Goal: Find specific page/section: Find specific page/section

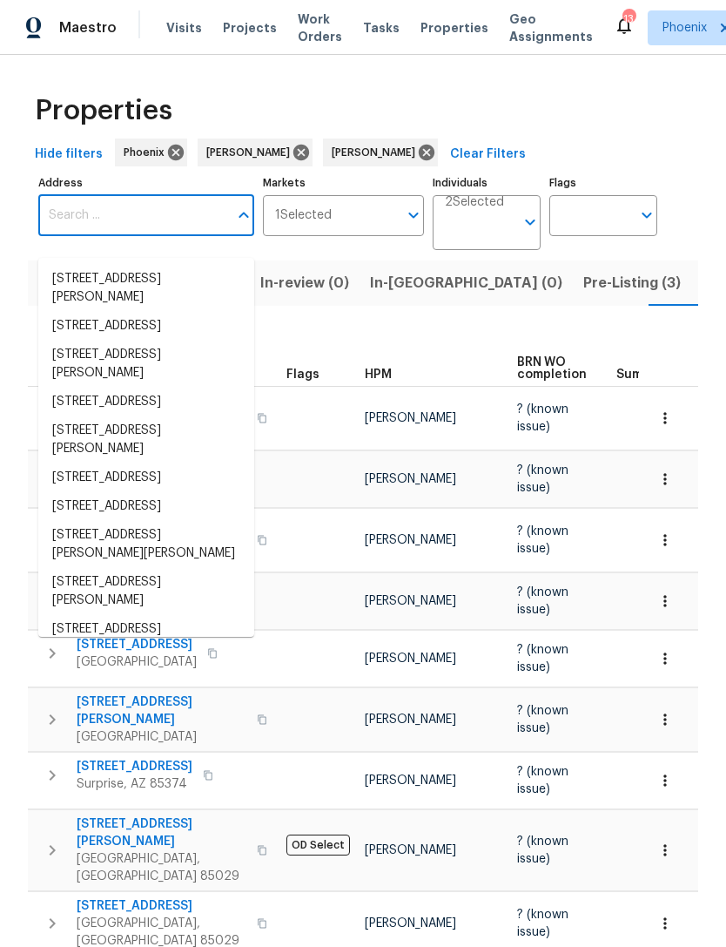
scroll to position [0, 43]
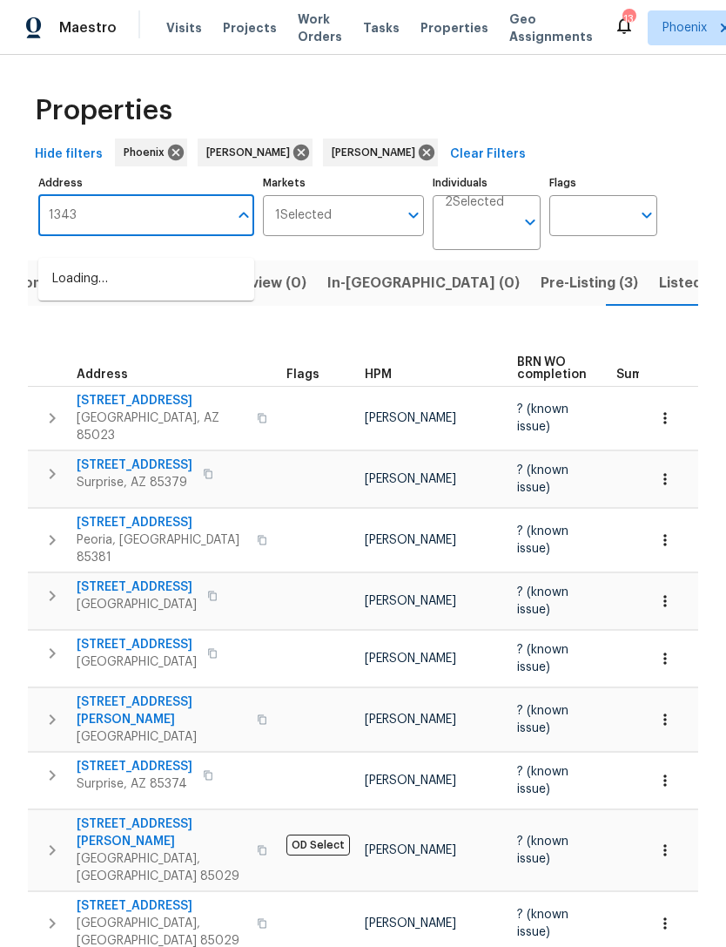
type input "13433"
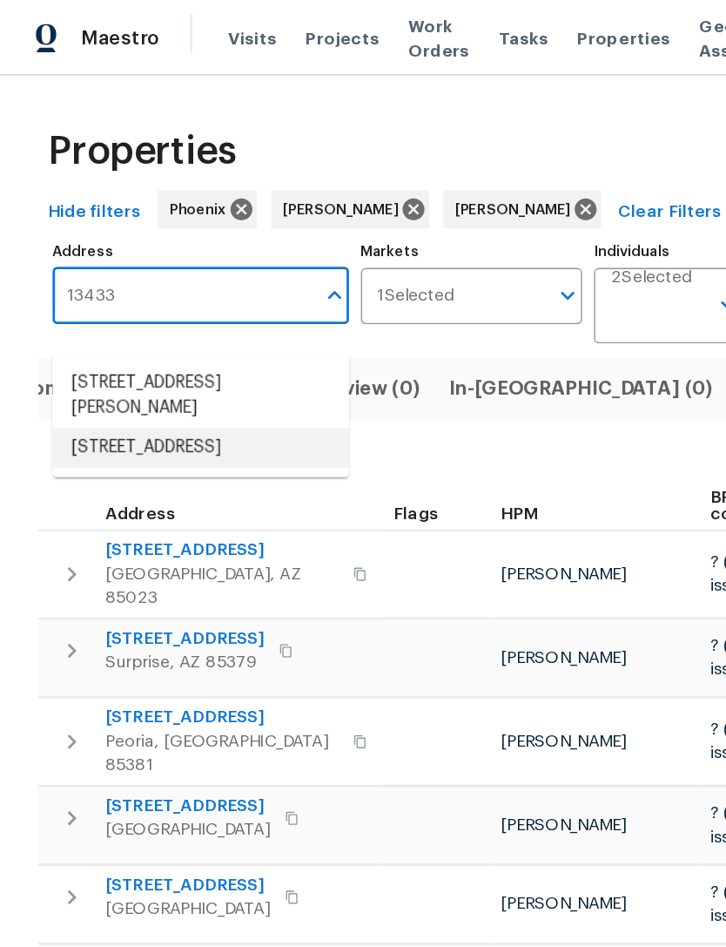
click at [131, 333] on li "13433 N Emberwood Dr Sun City AZ 85351" at bounding box center [146, 326] width 216 height 29
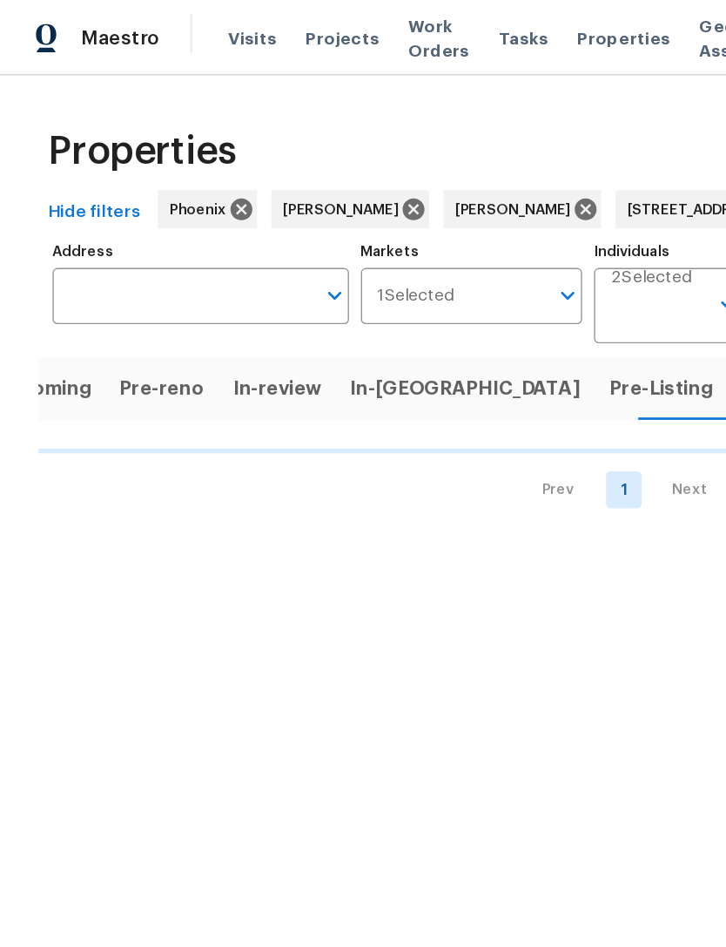
type input "13433 N Emberwood Dr Sun City AZ 85351"
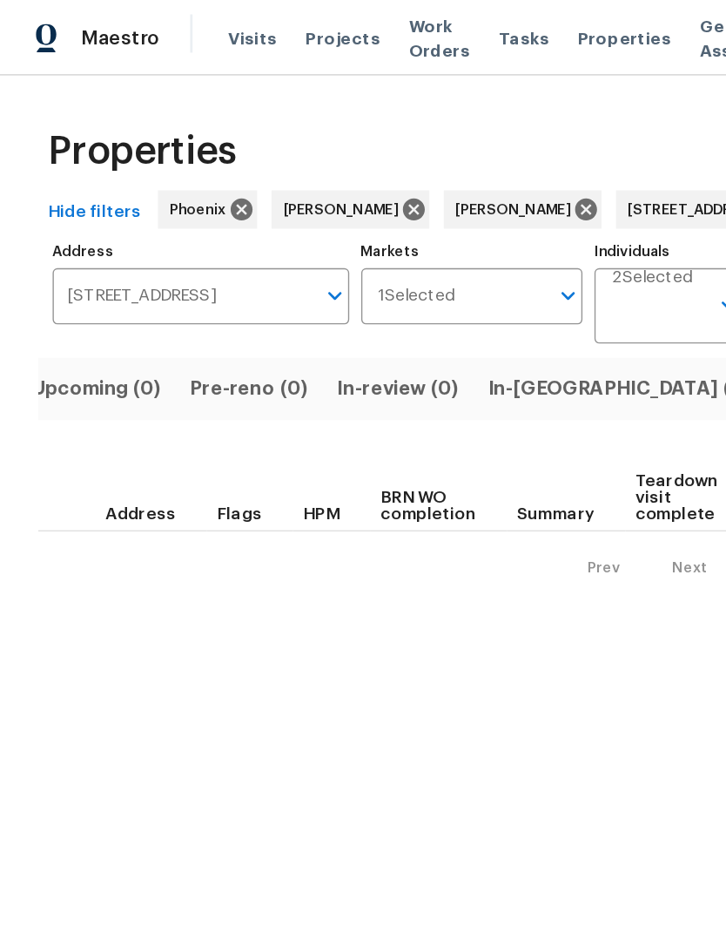
scroll to position [0, 28]
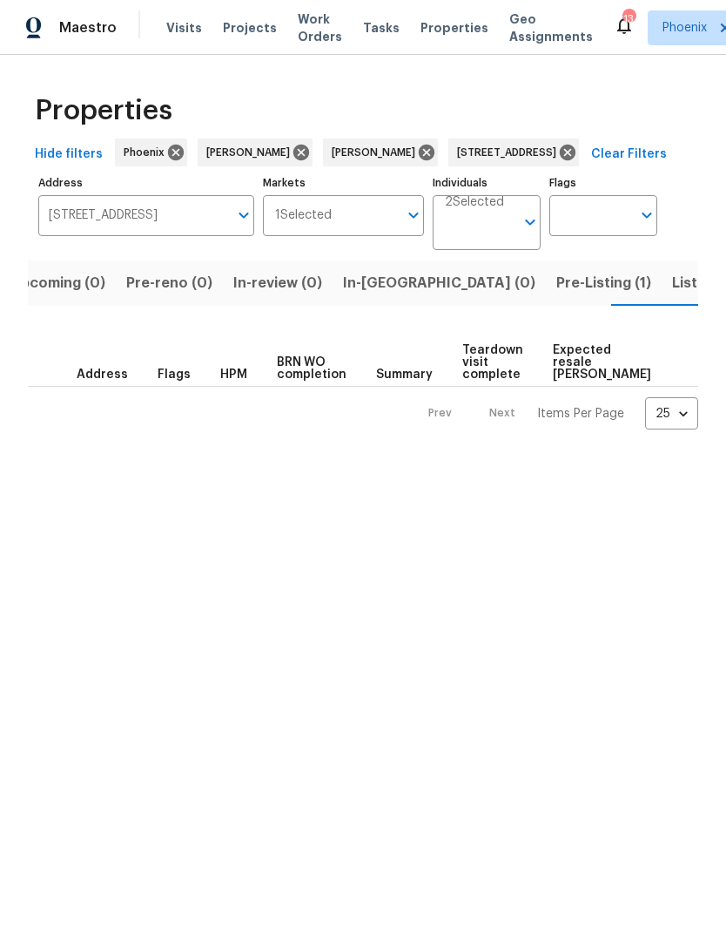
click at [556, 295] on span "Pre-Listing (1)" at bounding box center [603, 283] width 95 height 24
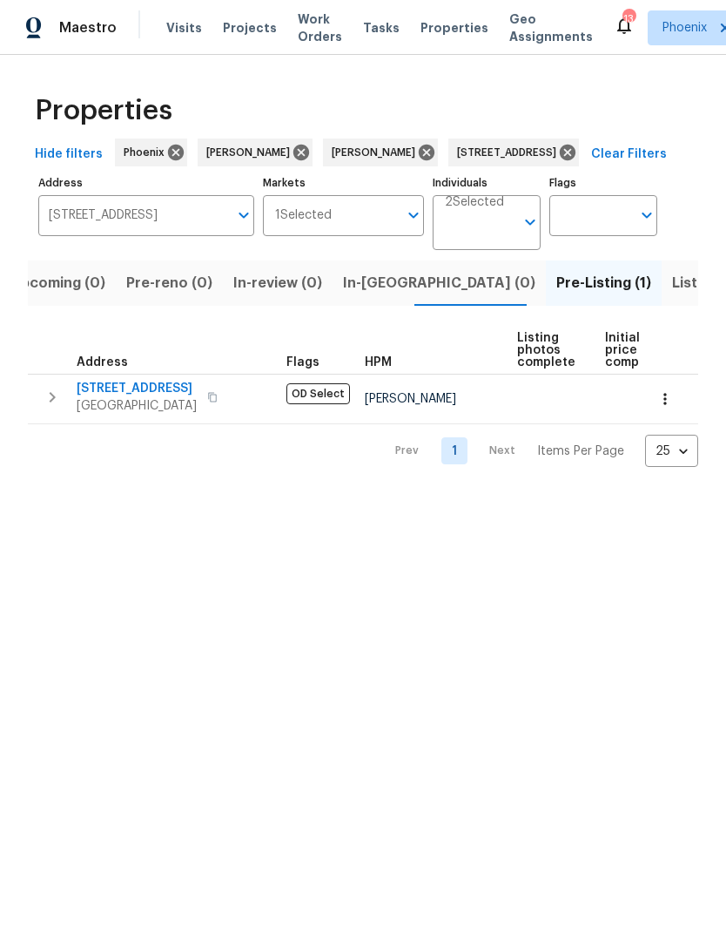
click at [60, 408] on icon "button" at bounding box center [52, 397] width 21 height 21
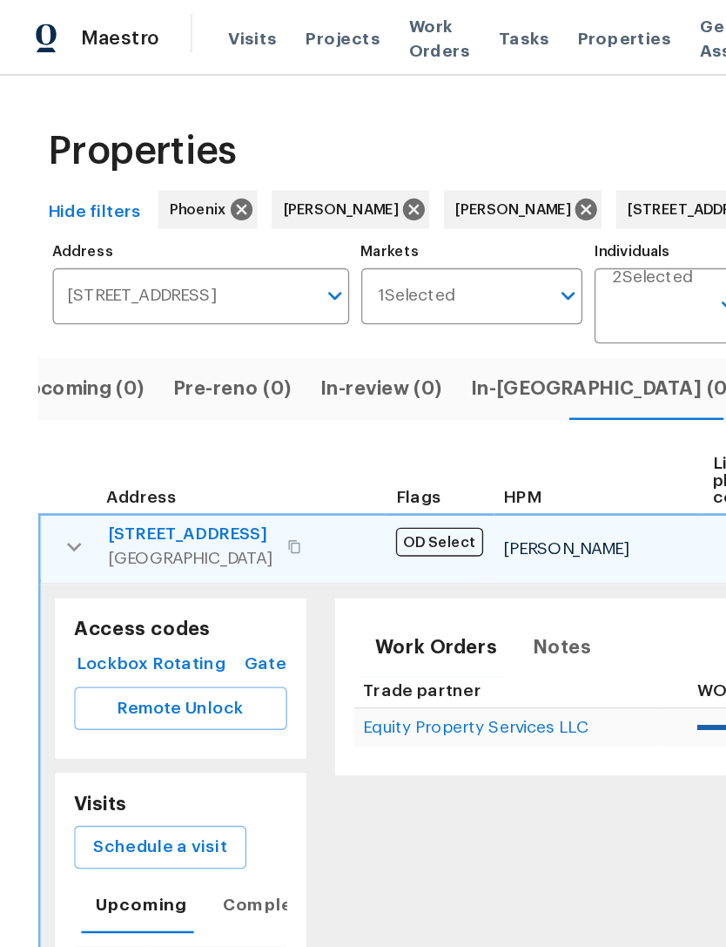
click at [39, 421] on td "13433 N Emberwood Dr Sun City, AZ 85351" at bounding box center [156, 397] width 252 height 45
click at [51, 408] on icon "button" at bounding box center [54, 397] width 21 height 21
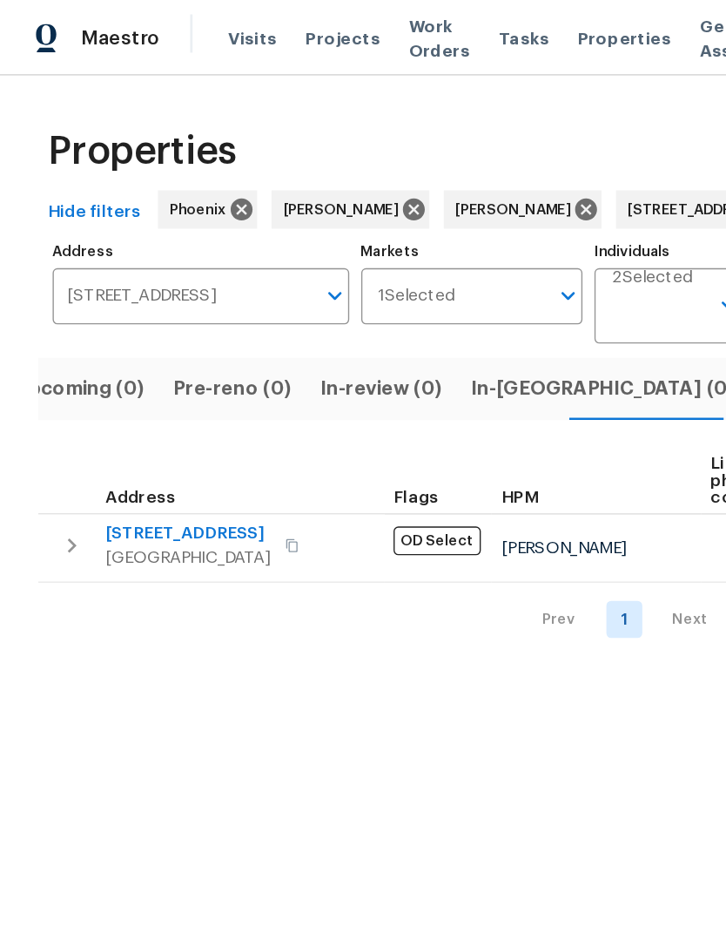
click at [44, 408] on icon "button" at bounding box center [52, 397] width 21 height 21
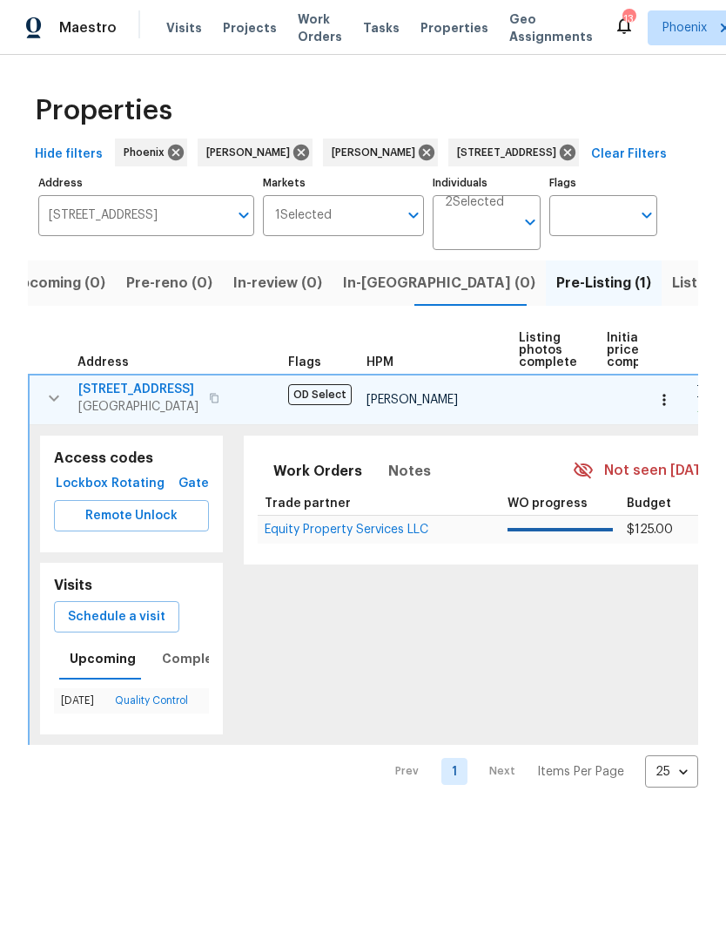
click at [396, 536] on span "Equity Property Services LLC" at bounding box center [347, 529] width 164 height 12
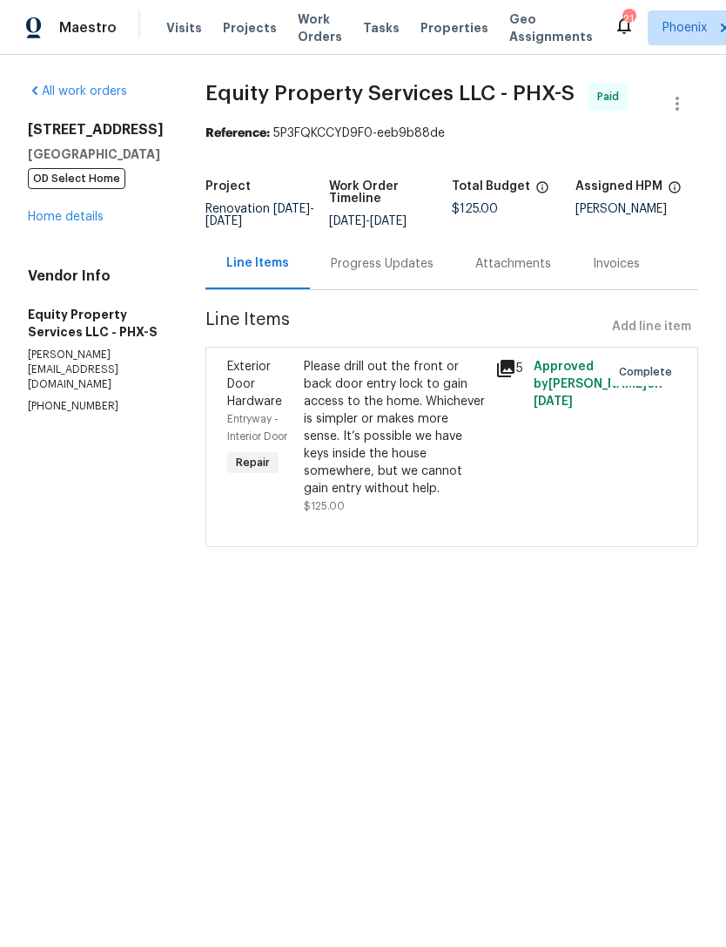
click at [73, 223] on link "Home details" at bounding box center [66, 217] width 76 height 12
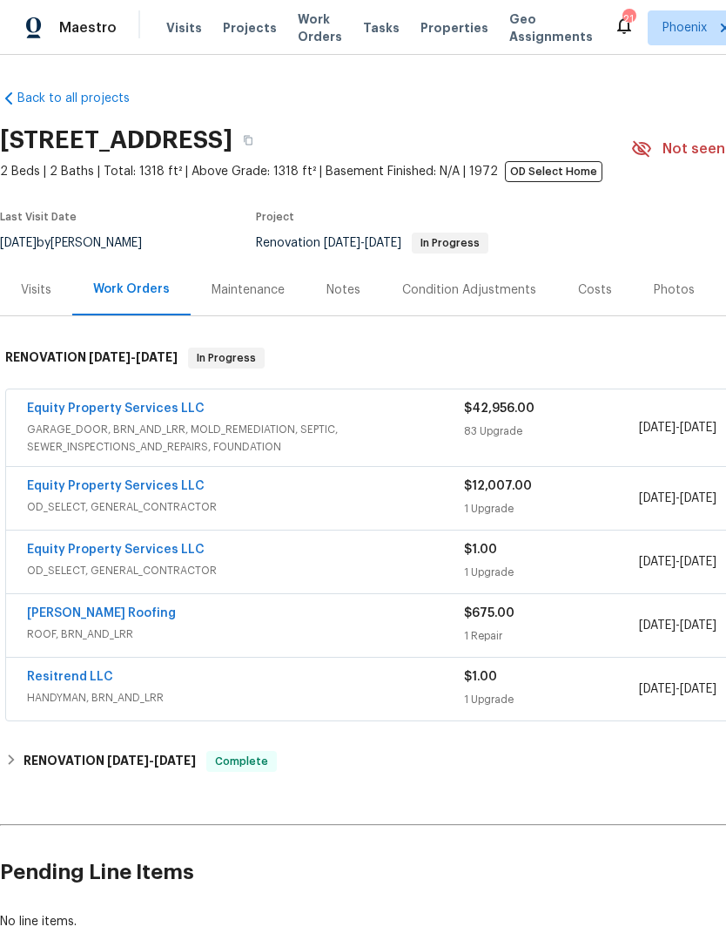
click at [40, 299] on div "Visits" at bounding box center [36, 289] width 30 height 17
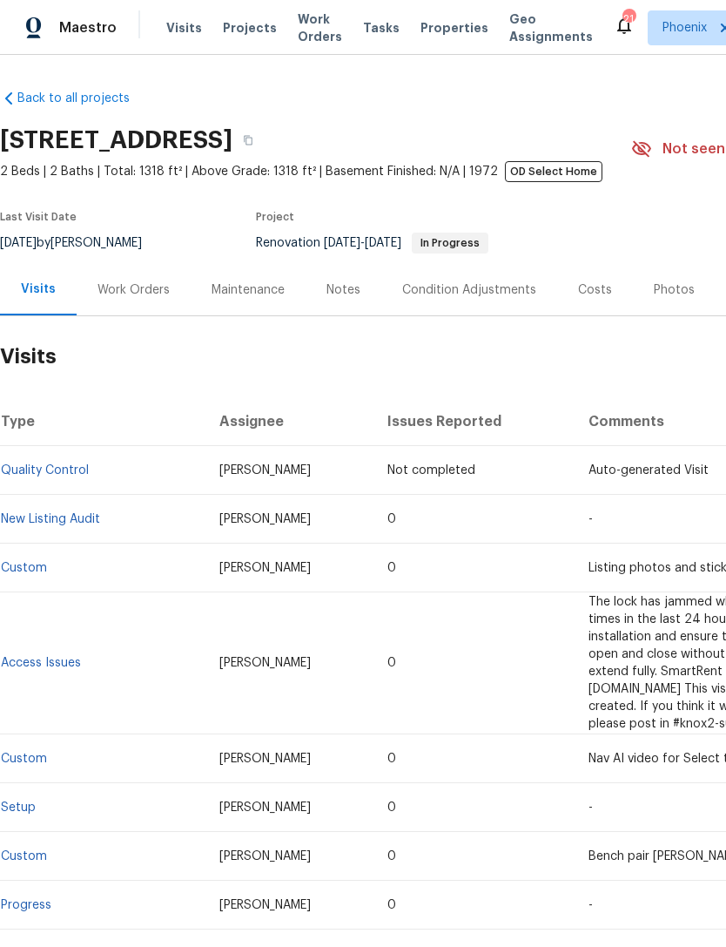
click at [659, 315] on div "Photos" at bounding box center [674, 289] width 83 height 51
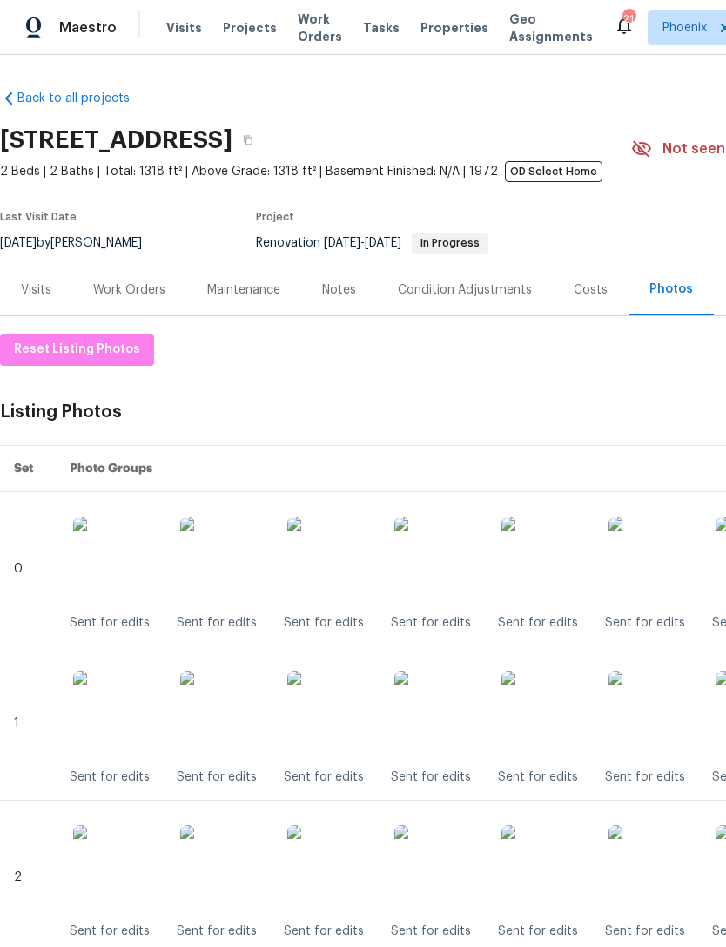
click at [55, 303] on div "Visits" at bounding box center [36, 289] width 72 height 51
